Goal: Transaction & Acquisition: Purchase product/service

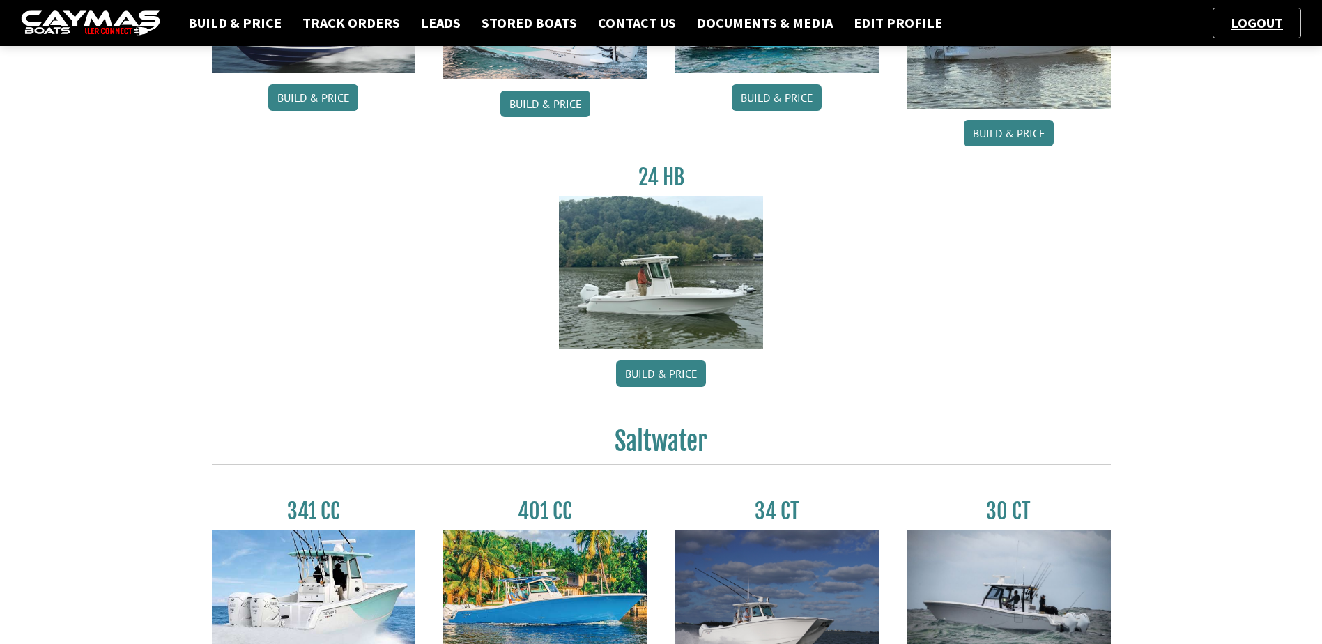
scroll to position [418, 0]
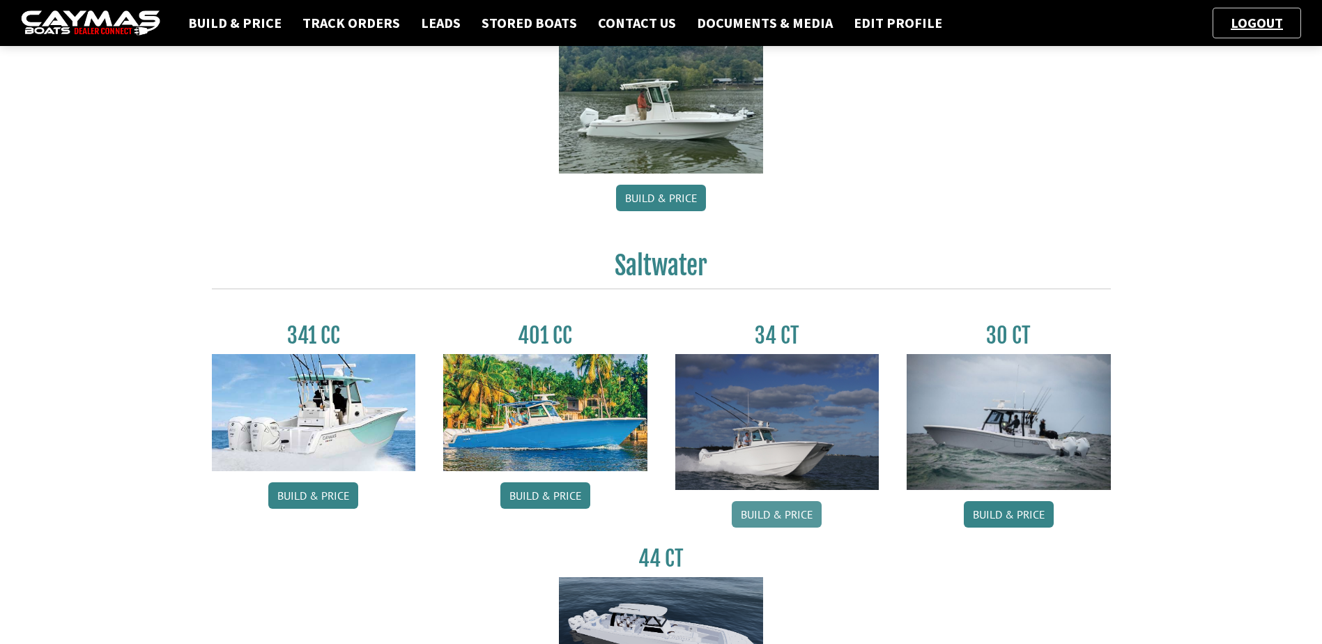
click at [761, 515] on link "Build & Price" at bounding box center [777, 514] width 90 height 26
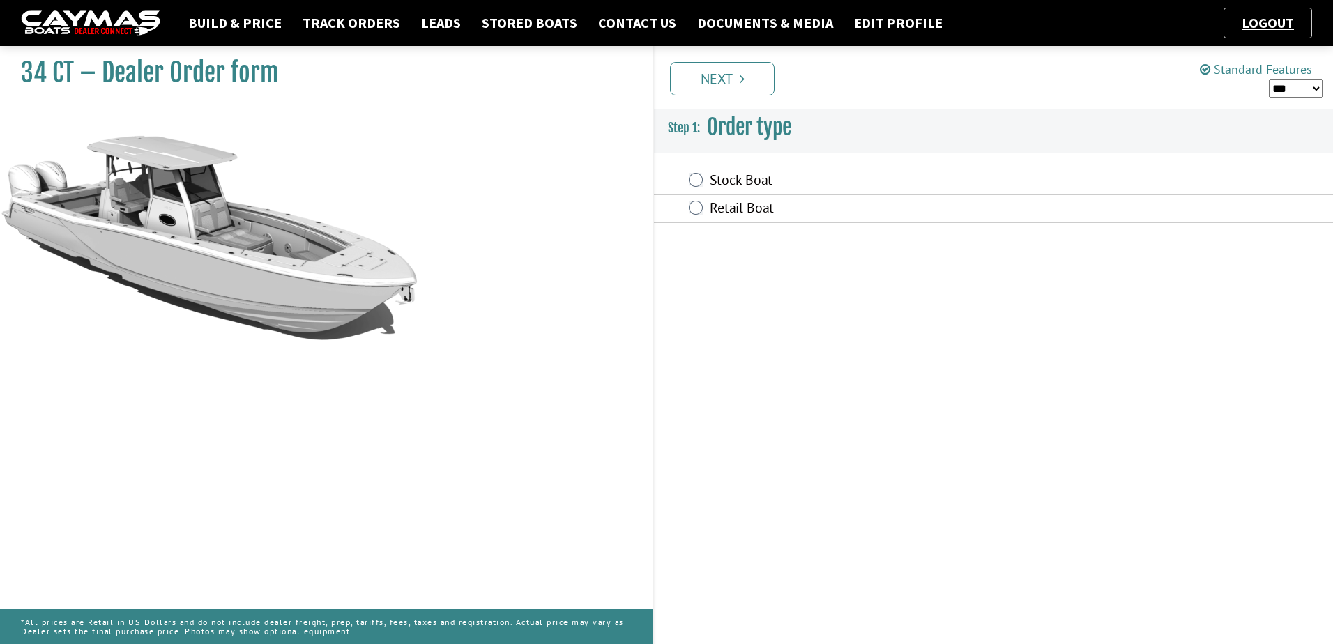
click at [735, 208] on label "Retail Boat" at bounding box center [896, 209] width 374 height 20
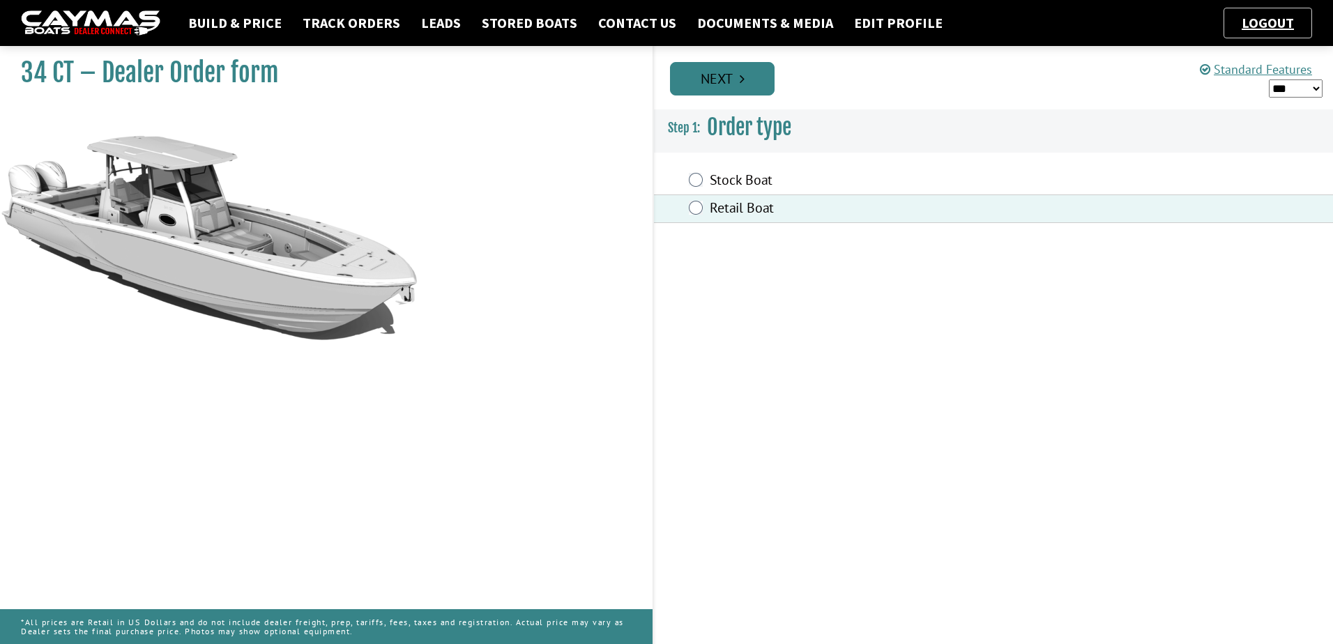
click at [738, 81] on link "Next" at bounding box center [722, 78] width 105 height 33
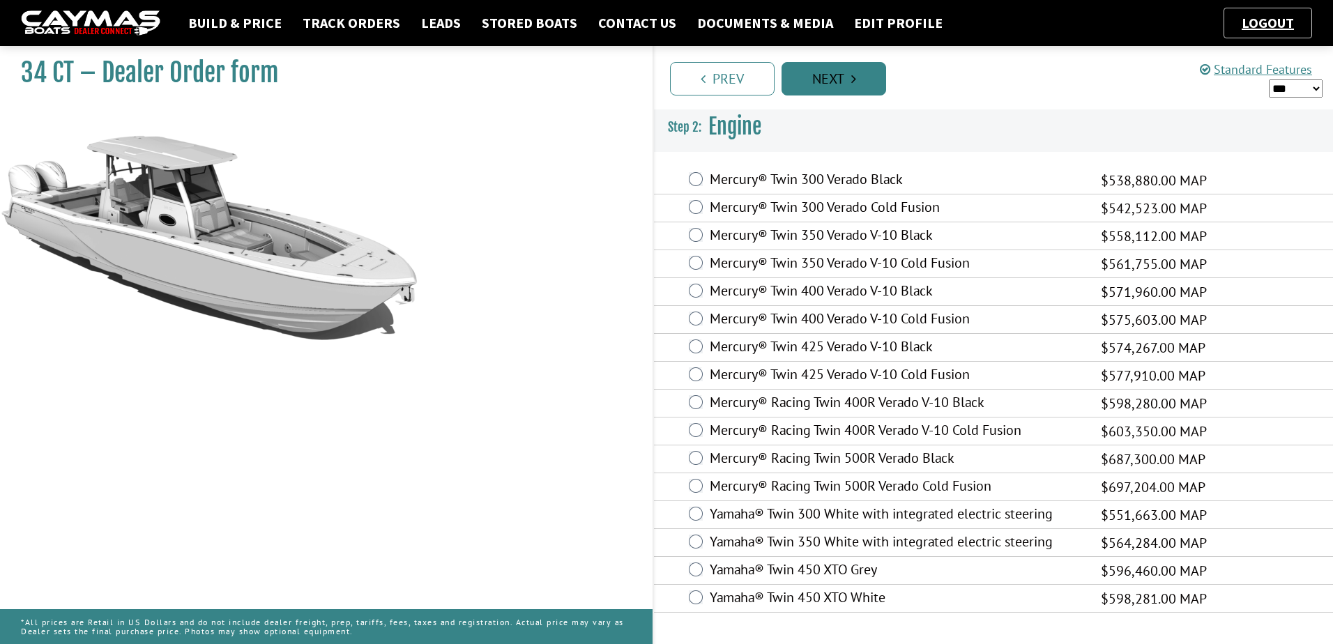
click at [815, 80] on link "Next" at bounding box center [833, 78] width 105 height 33
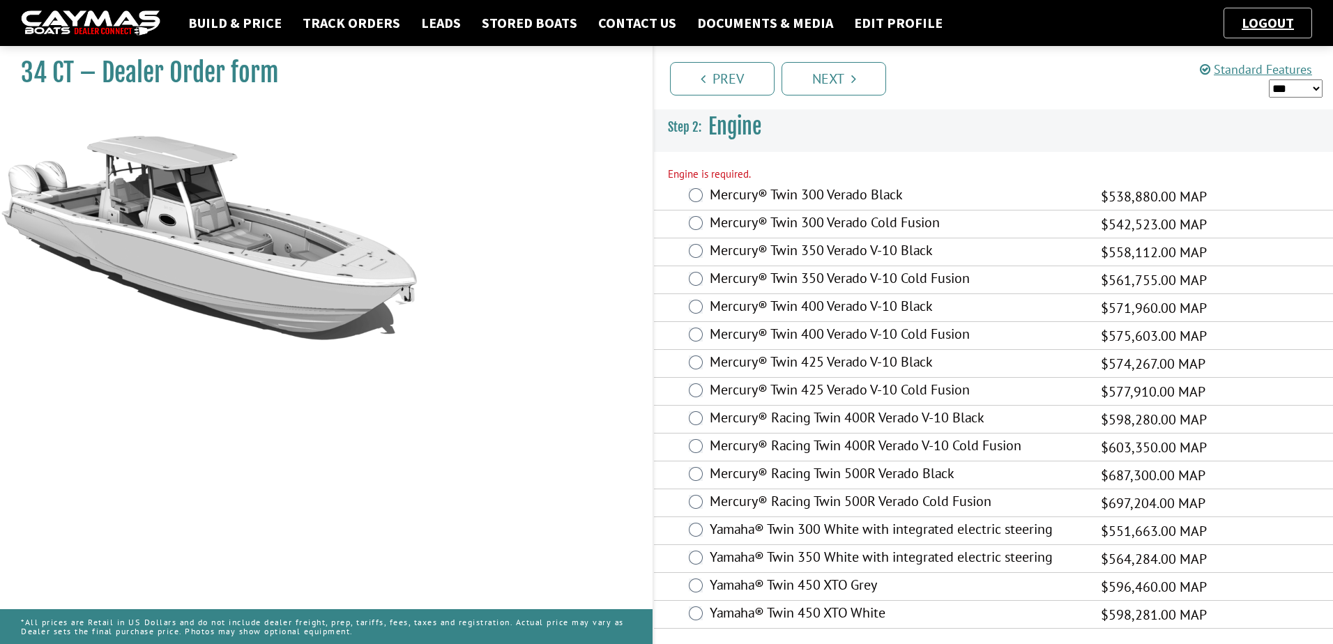
click at [750, 208] on div "Mercury® Twin 300 Verado Black $538,880.00 MAP $350,272.00 $538,880.00" at bounding box center [993, 197] width 679 height 28
click at [808, 332] on label "Mercury® Twin 400 Verado V-10 Cold Fusion" at bounding box center [896, 335] width 374 height 20
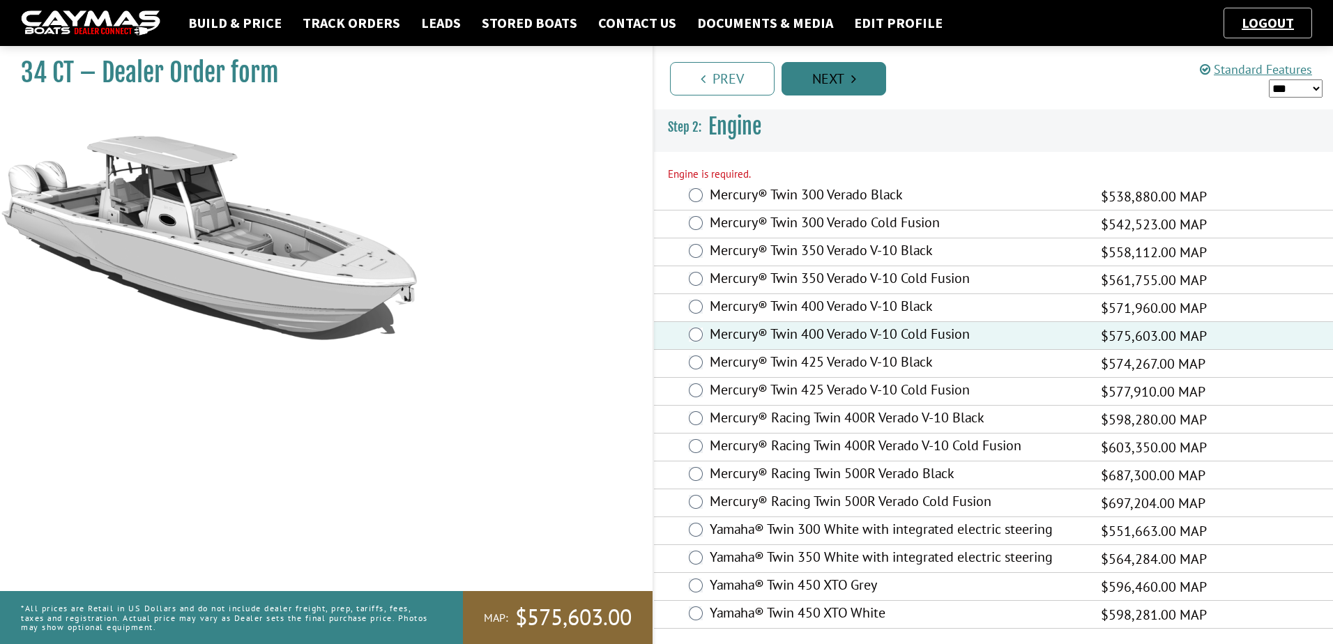
click at [823, 76] on link "Next" at bounding box center [833, 78] width 105 height 33
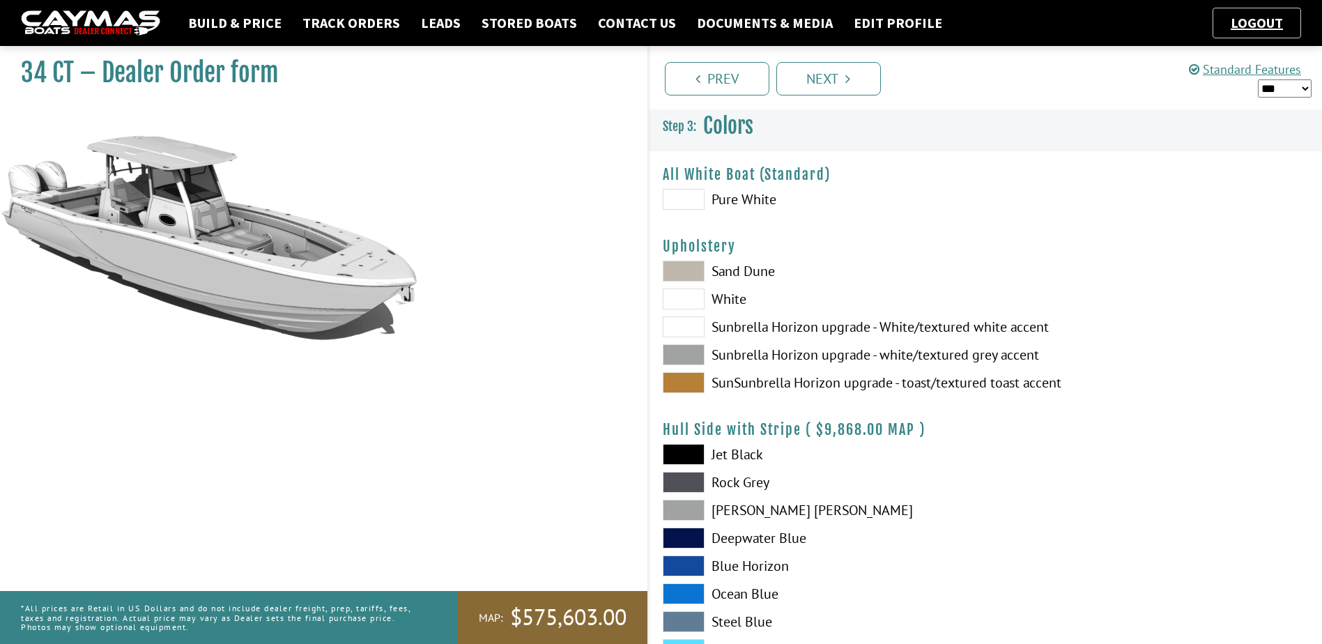
click at [830, 52] on div "Prev Next" at bounding box center [984, 77] width 675 height 63
click at [829, 74] on link "Next" at bounding box center [828, 78] width 105 height 33
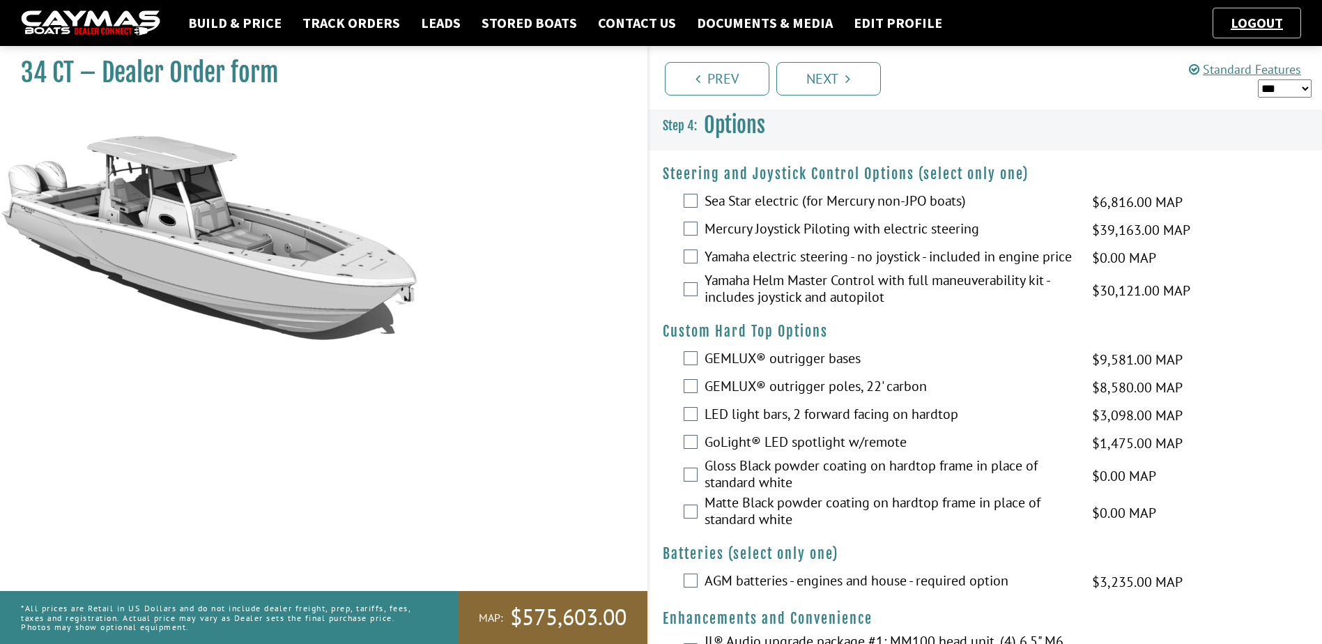
click at [1289, 93] on select "*** ****** ******" at bounding box center [1285, 88] width 54 height 18
select select "*"
click at [1258, 79] on select "*** ****** ******" at bounding box center [1285, 88] width 54 height 18
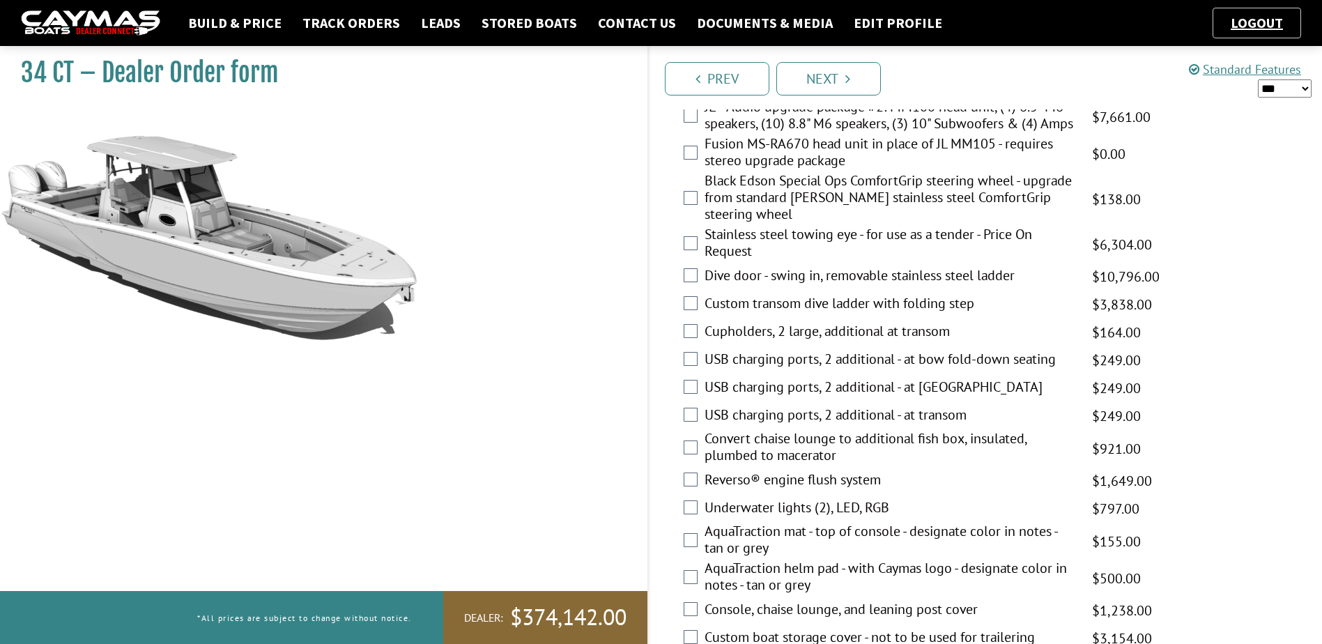
scroll to position [488, 0]
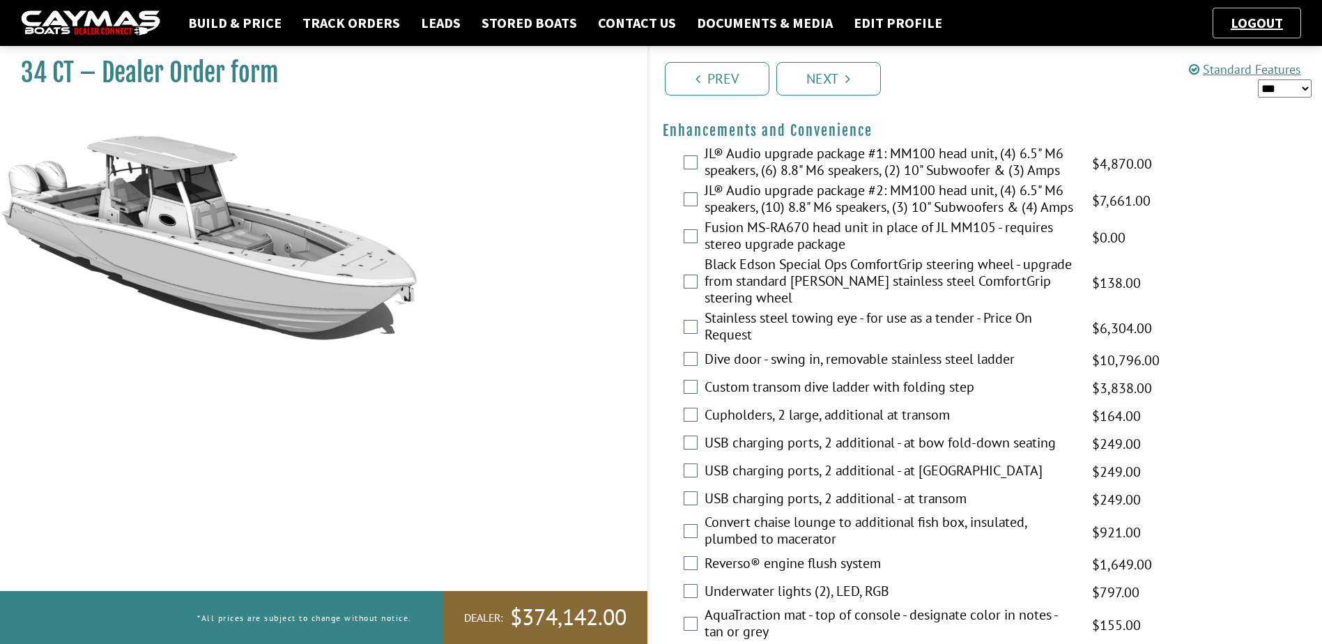
click at [880, 398] on label "Custom transom dive ladder with folding step" at bounding box center [890, 388] width 371 height 20
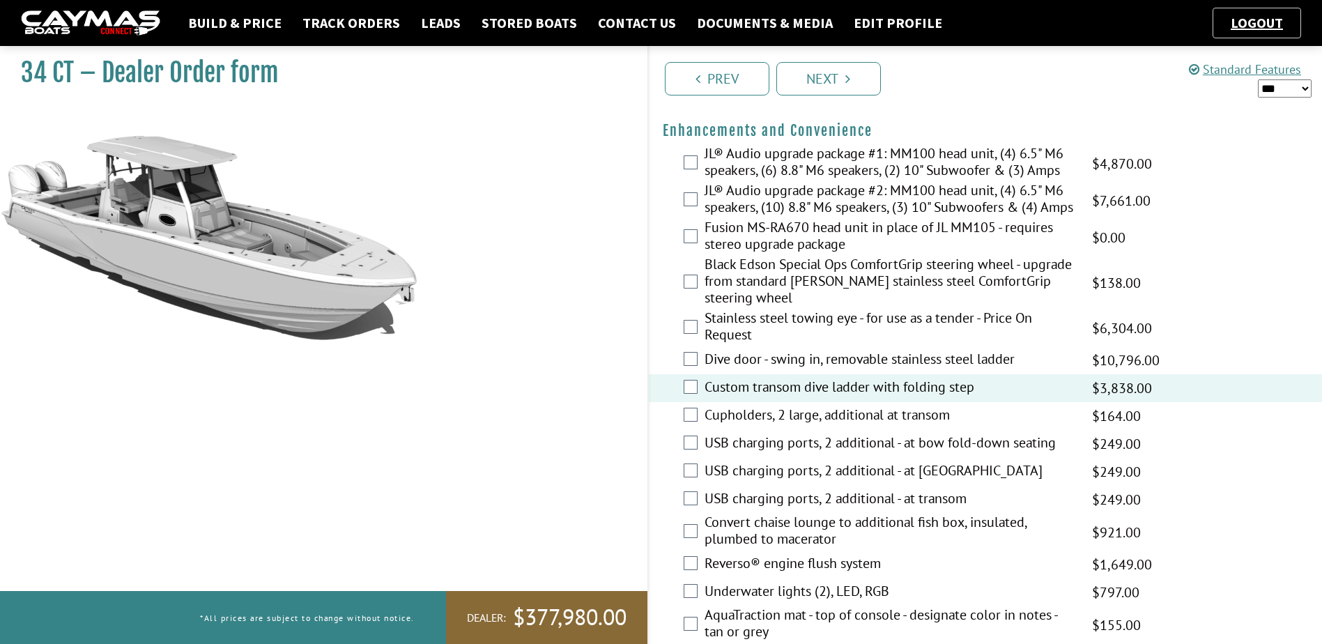
click at [880, 398] on label "Custom transom dive ladder with folding step" at bounding box center [890, 388] width 371 height 20
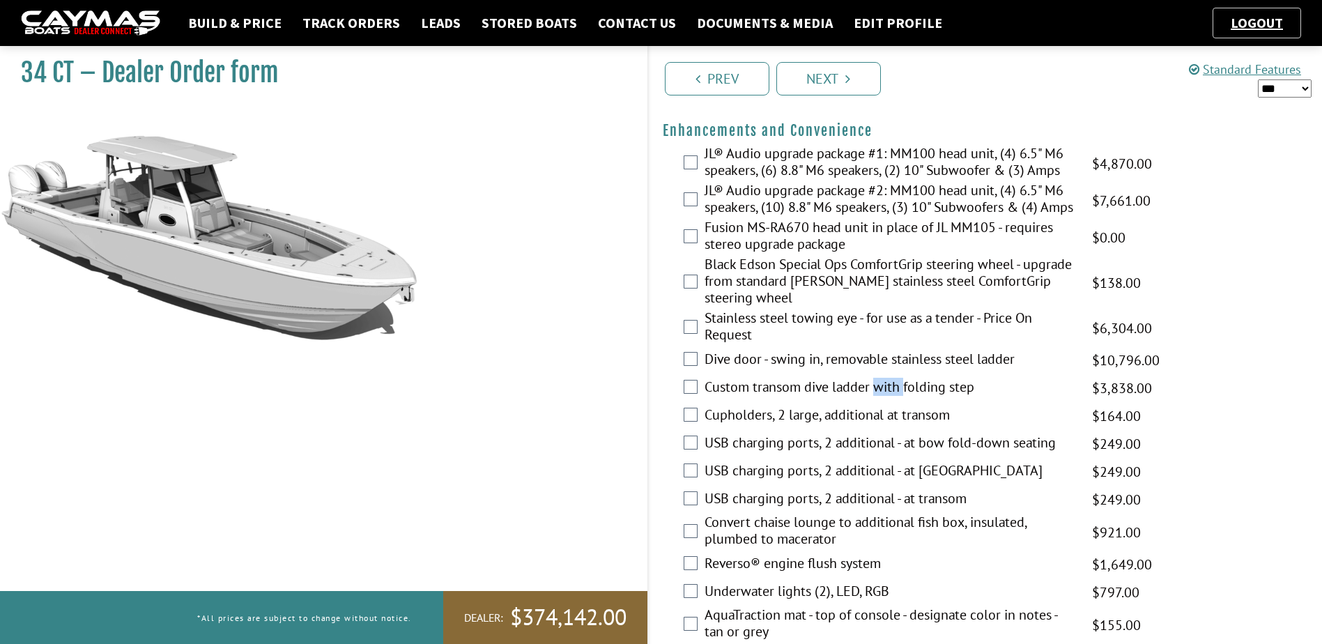
click at [880, 398] on label "Custom transom dive ladder with folding step" at bounding box center [890, 388] width 371 height 20
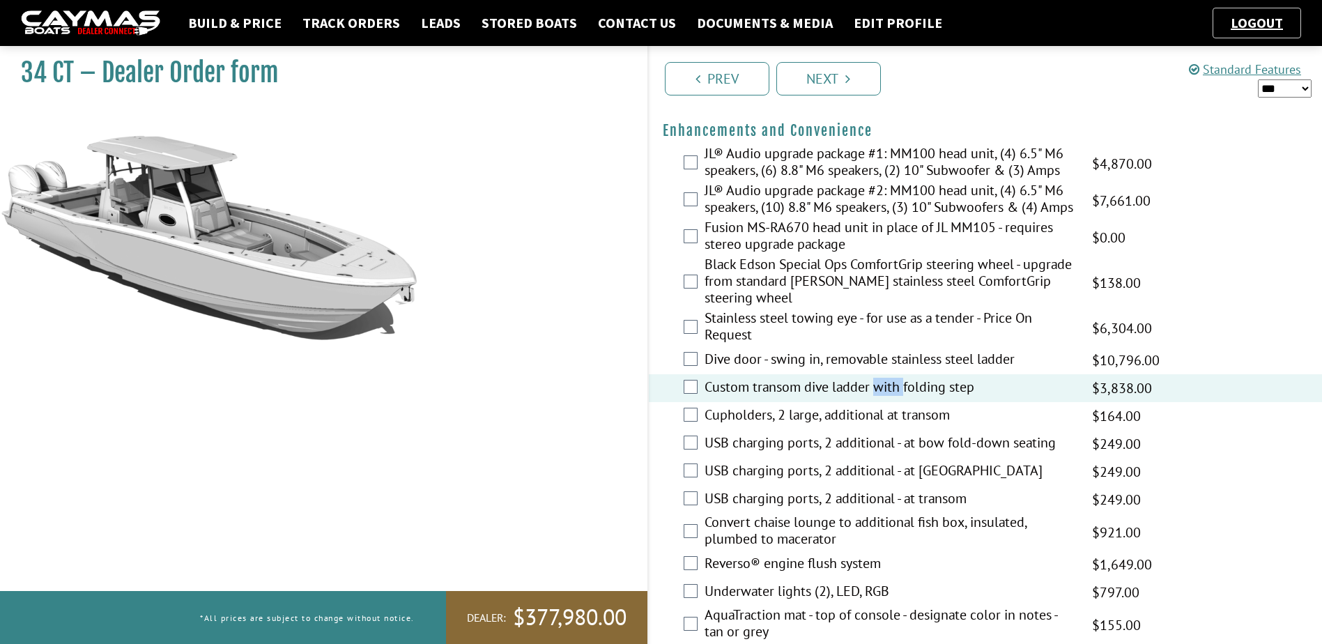
click at [880, 398] on label "Custom transom dive ladder with folding step" at bounding box center [890, 388] width 371 height 20
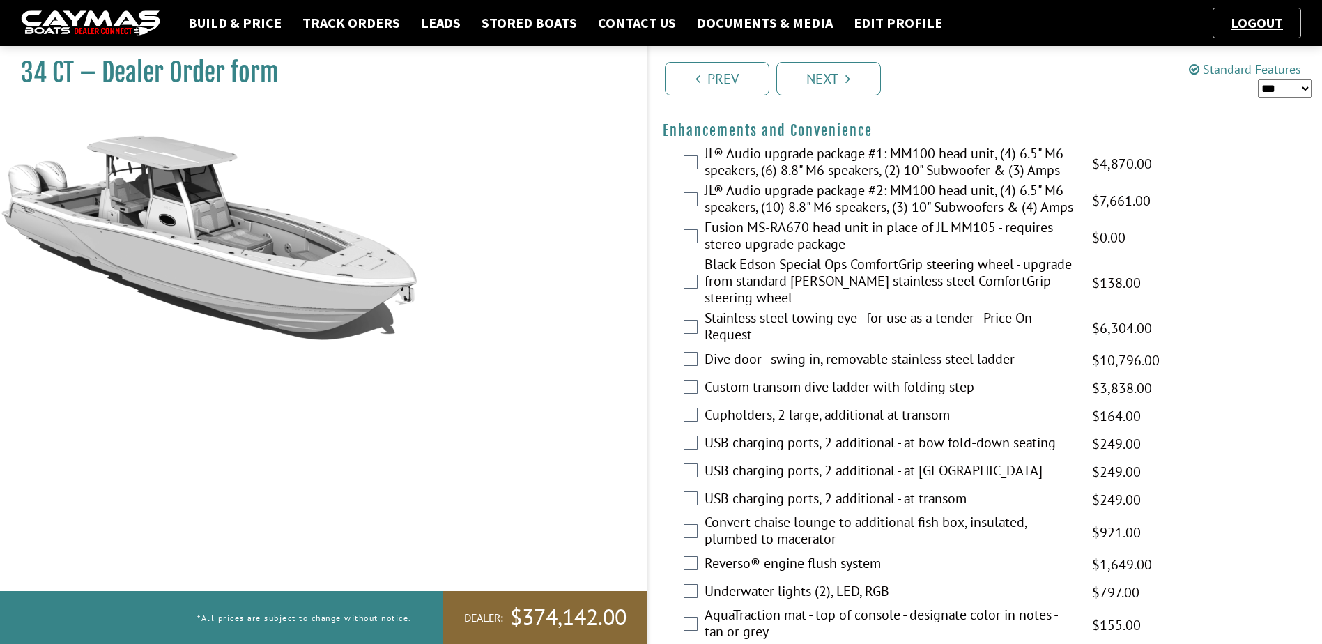
click at [847, 398] on label "Custom transom dive ladder with folding step" at bounding box center [890, 388] width 371 height 20
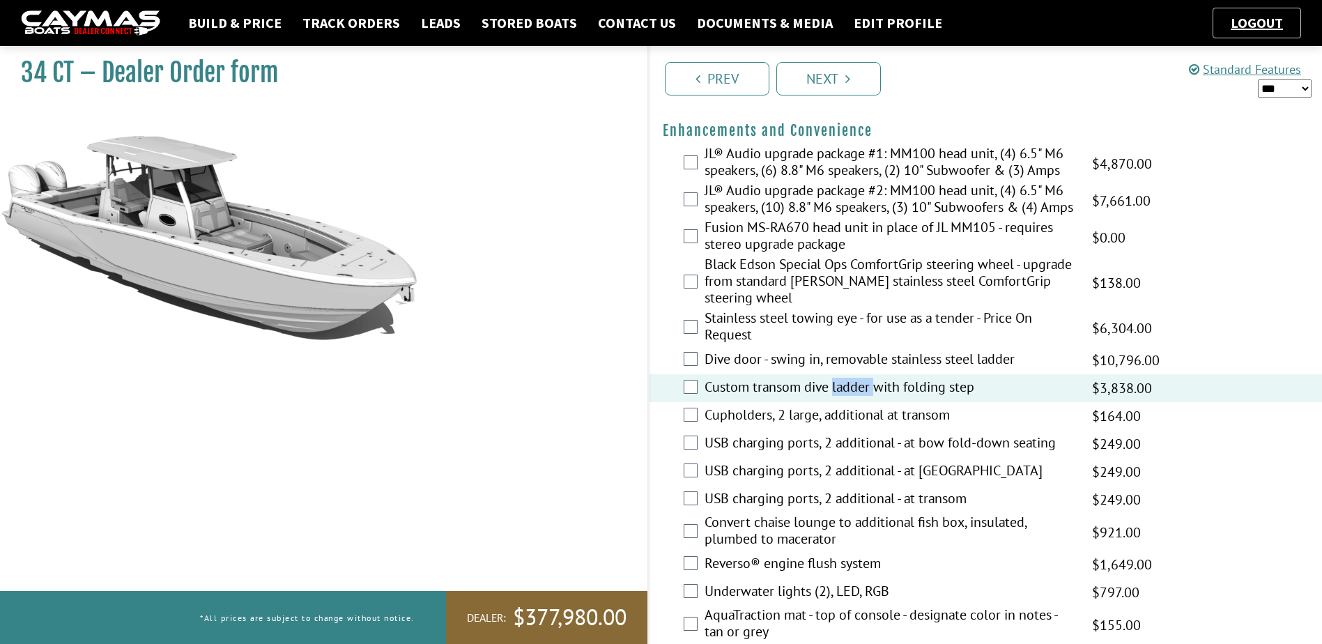
click at [847, 398] on label "Custom transom dive ladder with folding step" at bounding box center [890, 388] width 371 height 20
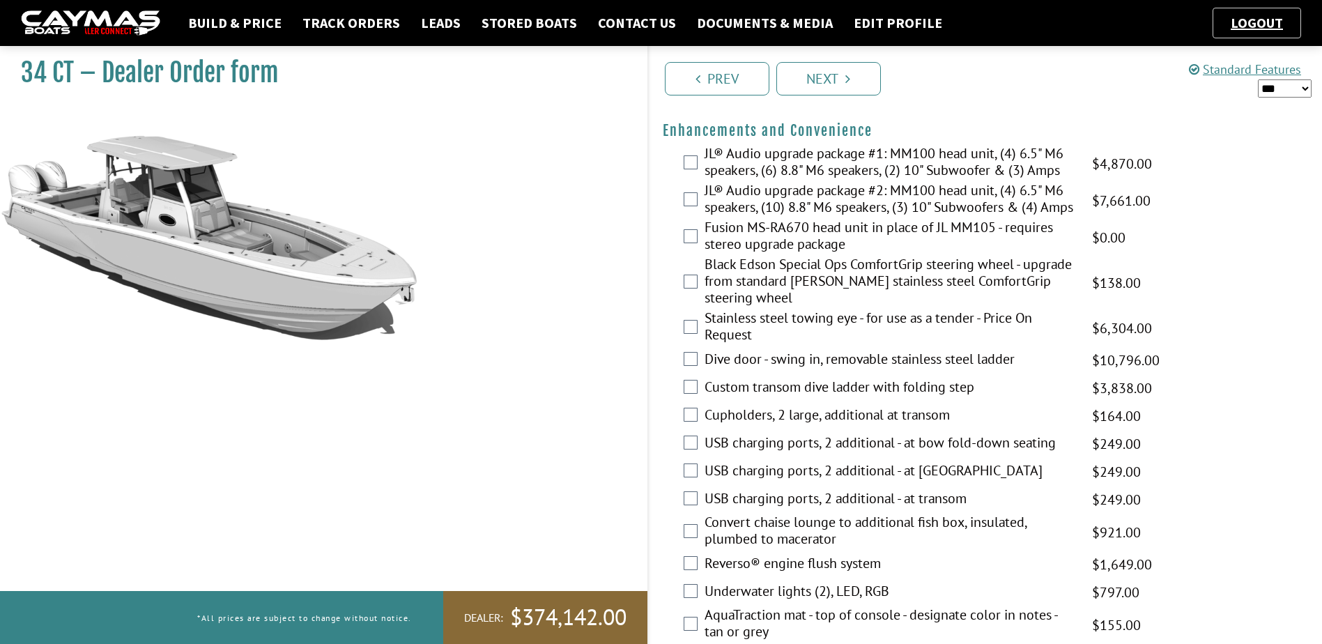
drag, startPoint x: 847, startPoint y: 398, endPoint x: 829, endPoint y: 399, distance: 18.1
click at [829, 399] on label "Custom transom dive ladder with folding step" at bounding box center [890, 388] width 371 height 20
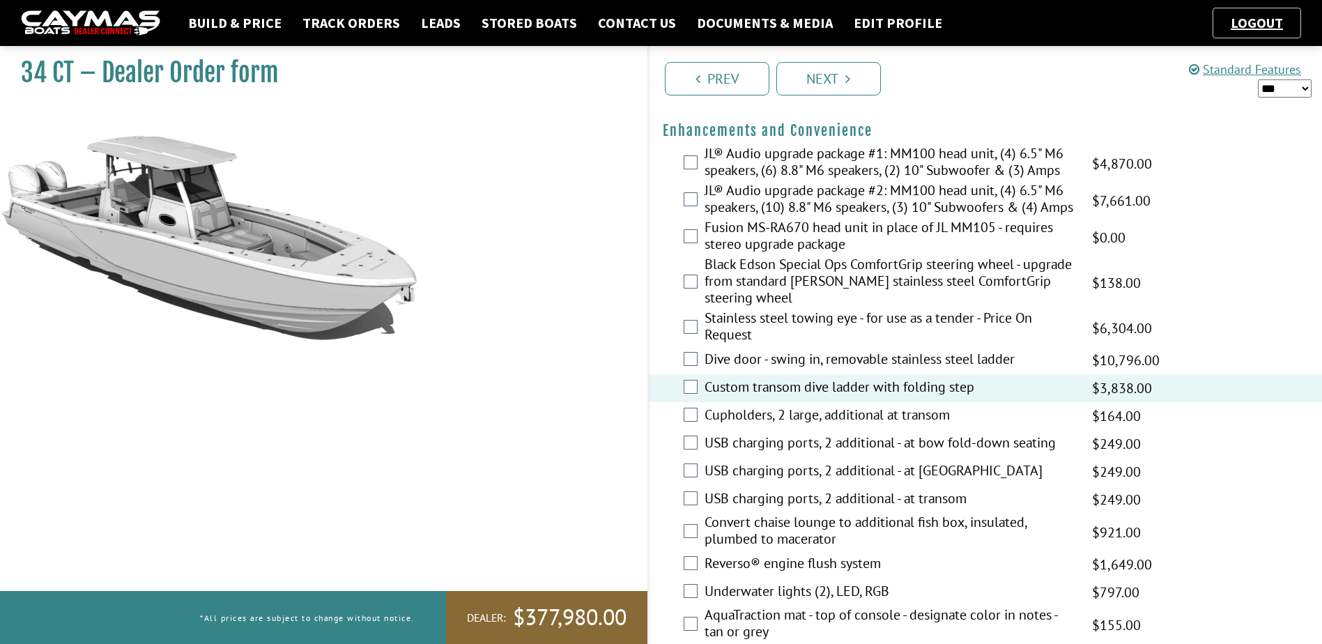
click at [820, 397] on label "Custom transom dive ladder with folding step" at bounding box center [890, 388] width 371 height 20
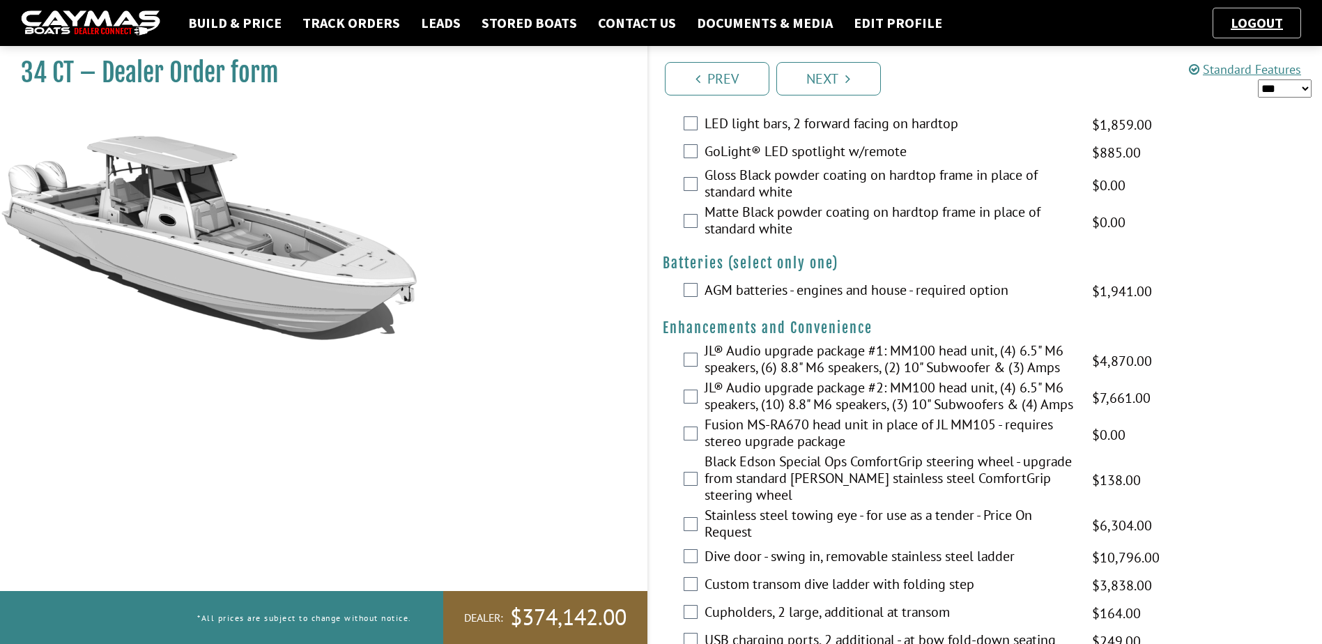
scroll to position [279, 0]
